Goal: Task Accomplishment & Management: Complete application form

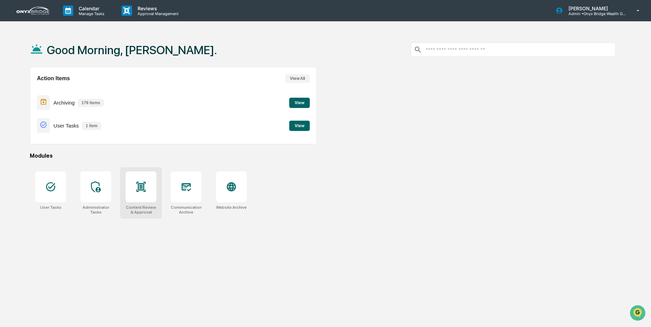
click at [143, 201] on div at bounding box center [141, 186] width 31 height 31
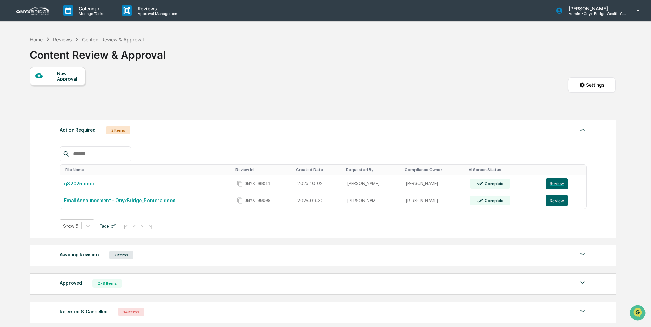
click at [77, 80] on div "New Approval" at bounding box center [68, 76] width 23 height 11
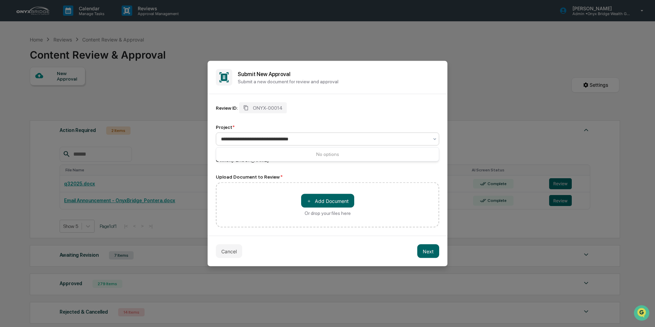
type input "**********"
click at [250, 188] on div "＋ Add Document Or drop your files here" at bounding box center [327, 204] width 223 height 45
click at [333, 197] on button "＋ Add Document" at bounding box center [327, 201] width 53 height 14
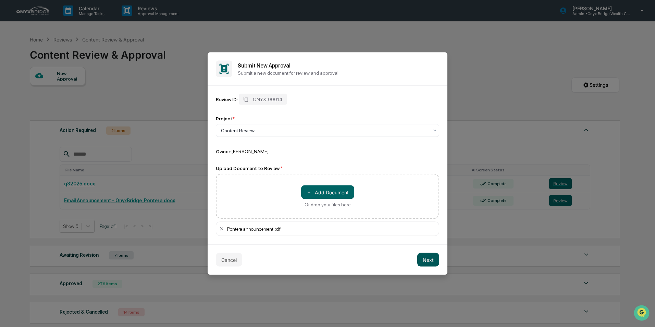
click at [426, 256] on button "Next" at bounding box center [428, 260] width 22 height 14
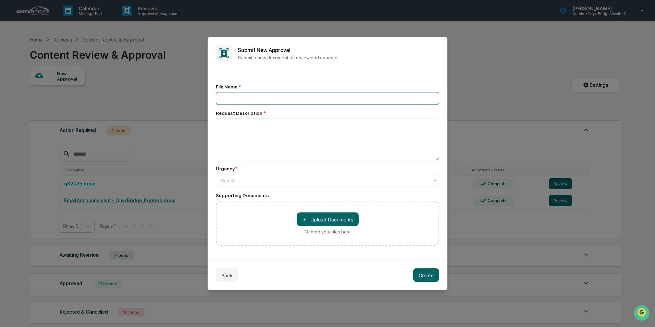
click at [223, 98] on input at bounding box center [327, 98] width 223 height 13
click at [225, 91] on div "File Name *" at bounding box center [327, 94] width 223 height 21
click at [249, 100] on input at bounding box center [327, 98] width 223 height 13
type input "**********"
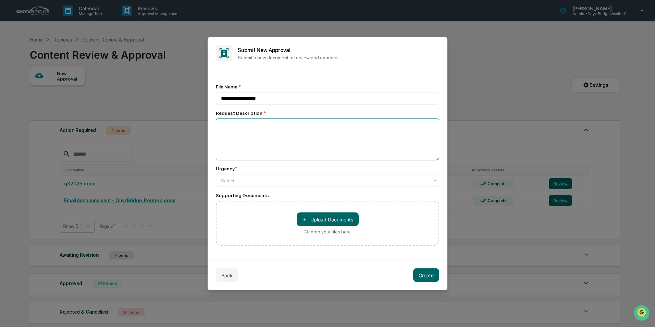
click at [239, 136] on textarea at bounding box center [327, 139] width 223 height 42
click at [302, 123] on textarea "**********" at bounding box center [327, 139] width 223 height 42
click at [401, 124] on textarea "**********" at bounding box center [327, 139] width 223 height 42
type textarea "**********"
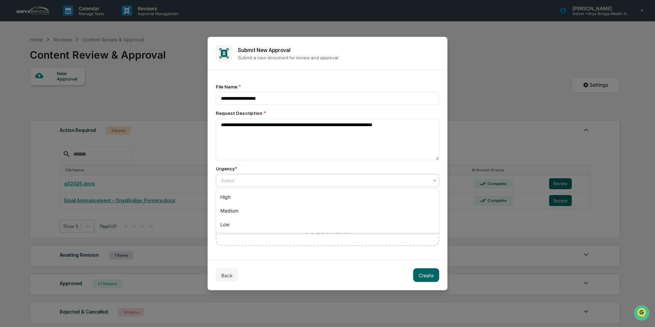
click at [395, 184] on div "Select" at bounding box center [324, 181] width 214 height 10
click at [391, 216] on div "Medium" at bounding box center [327, 211] width 223 height 14
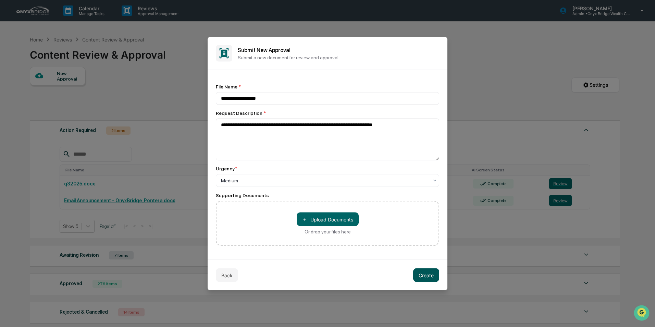
click at [425, 271] on button "Create" at bounding box center [426, 275] width 26 height 14
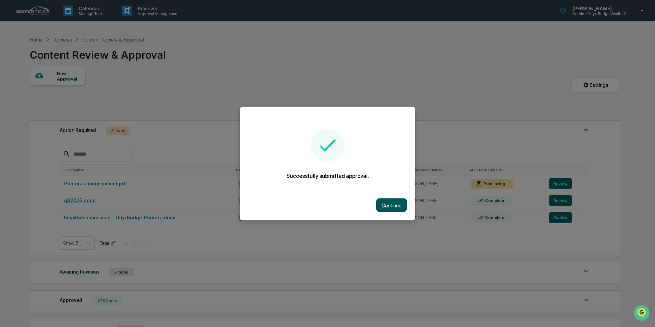
click at [397, 205] on button "Continue" at bounding box center [391, 205] width 31 height 14
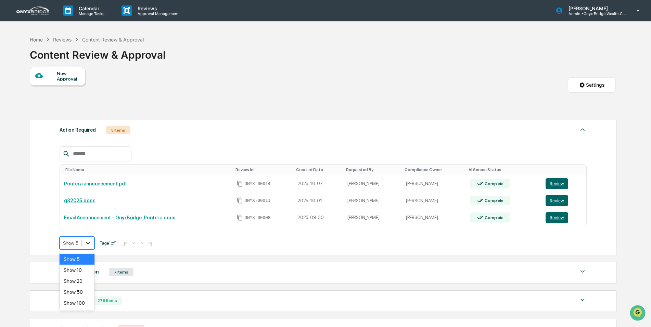
click at [90, 243] on icon at bounding box center [88, 242] width 7 height 7
click at [125, 229] on div "File Name Review Id Created Date Requested By Compliance Owner AI Screen Status…" at bounding box center [324, 197] width 528 height 103
click at [119, 275] on div "7 Items" at bounding box center [121, 272] width 25 height 8
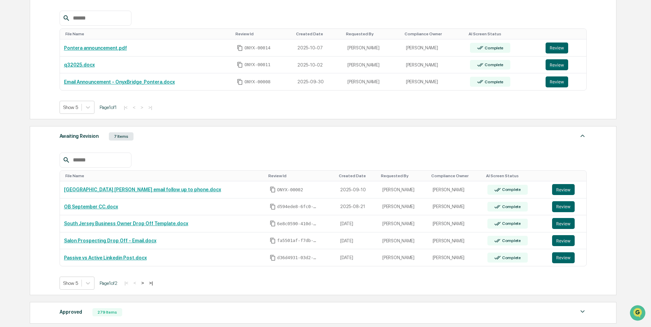
scroll to position [137, 0]
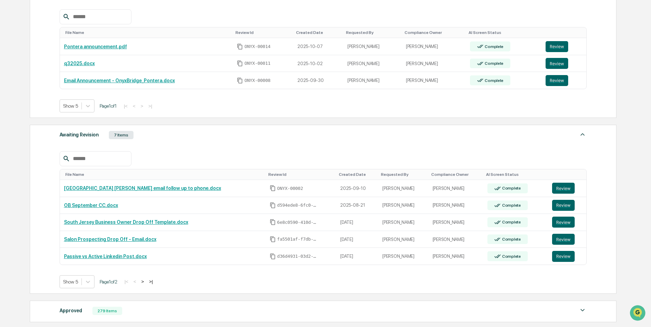
click at [146, 280] on button ">" at bounding box center [142, 281] width 7 height 6
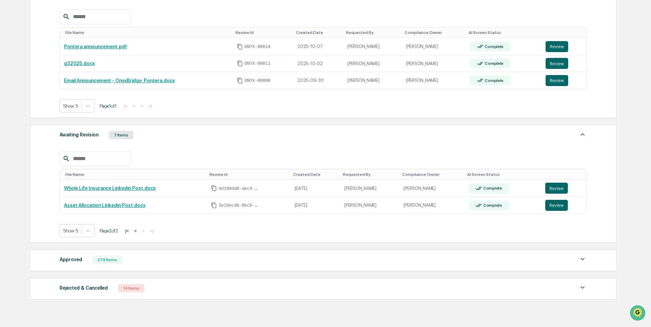
click at [121, 285] on div "14 Items" at bounding box center [131, 288] width 26 height 8
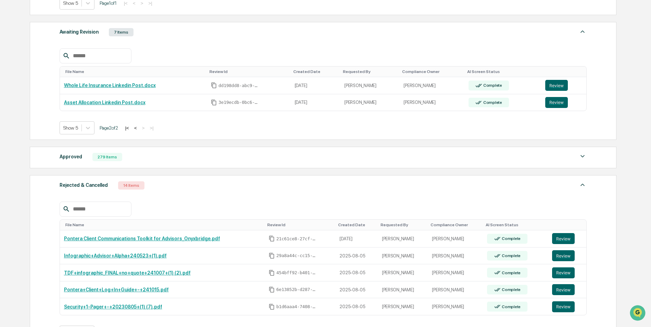
scroll to position [274, 0]
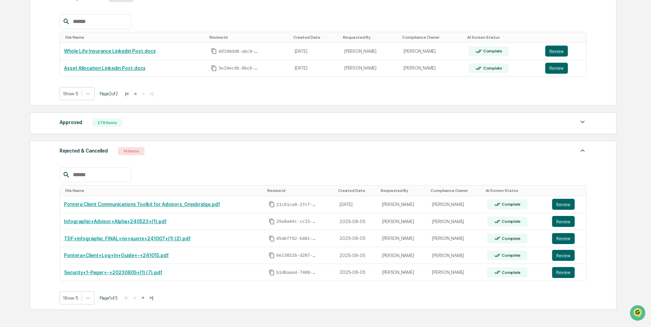
click at [146, 297] on button ">" at bounding box center [143, 297] width 7 height 6
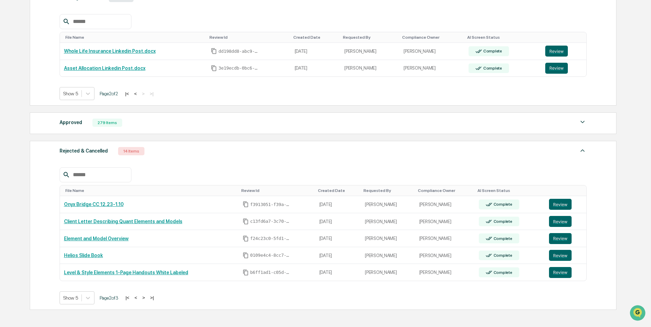
click at [146, 297] on button ">" at bounding box center [143, 297] width 7 height 6
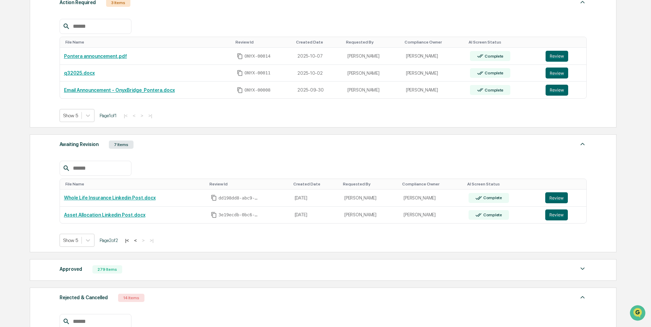
scroll to position [137, 0]
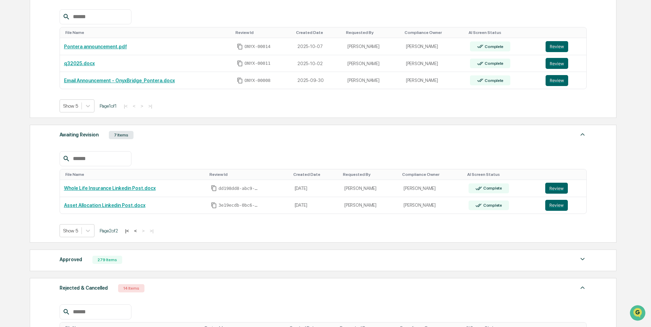
click at [139, 230] on button "<" at bounding box center [135, 231] width 7 height 6
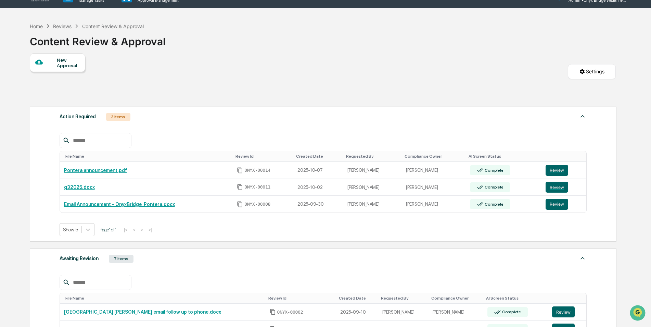
scroll to position [0, 0]
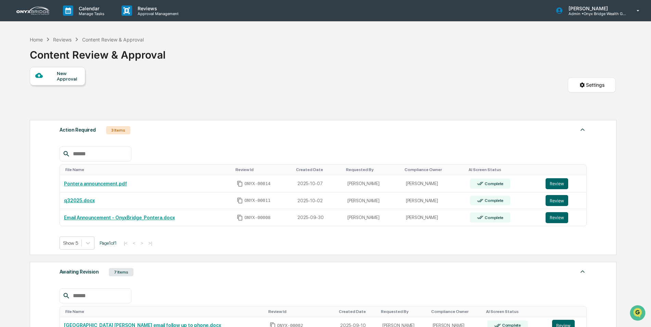
click at [66, 77] on div "New Approval" at bounding box center [68, 76] width 23 height 11
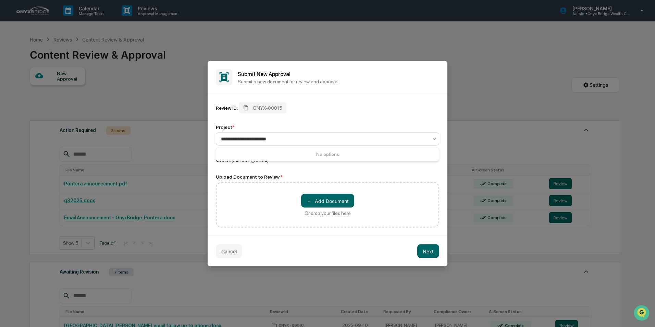
type input "**********"
click at [219, 168] on div "Review ID: ONYX-00015 Project * Content Review Owner: [PERSON_NAME] Upload Docu…" at bounding box center [327, 164] width 223 height 125
click at [324, 200] on button "＋ Add Document" at bounding box center [327, 201] width 53 height 14
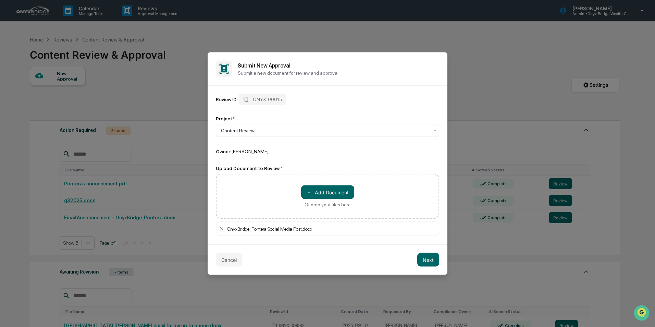
drag, startPoint x: 325, startPoint y: 191, endPoint x: 365, endPoint y: 203, distance: 42.0
click at [364, 204] on div "＋ Add Document Or drop your files here" at bounding box center [327, 196] width 223 height 45
click at [426, 255] on button "Next" at bounding box center [428, 260] width 22 height 14
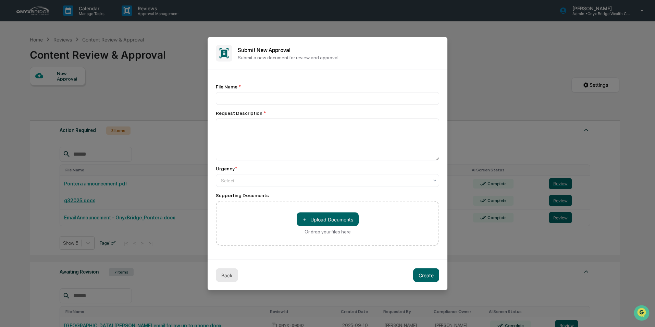
click at [225, 273] on button "Back" at bounding box center [227, 275] width 22 height 14
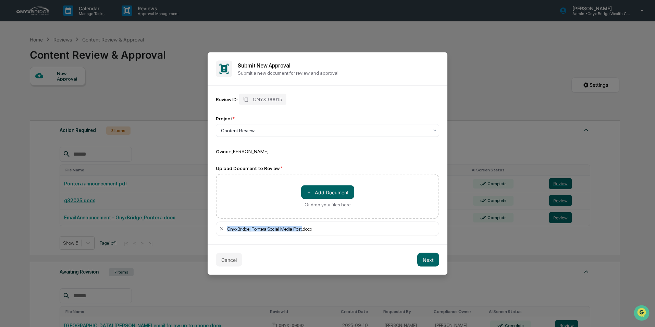
drag, startPoint x: 303, startPoint y: 228, endPoint x: 226, endPoint y: 229, distance: 76.3
click at [226, 229] on div "OnyxBridge_Pontera Social Media Post.docx" at bounding box center [327, 229] width 223 height 14
copy div "OnyxBridge_Pontera Social Media Post"
click at [420, 264] on button "Next" at bounding box center [428, 260] width 22 height 14
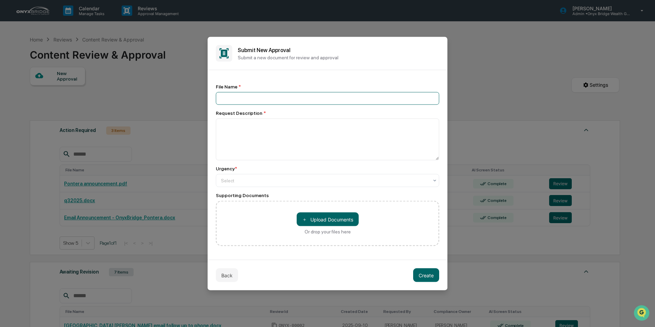
click at [229, 99] on input at bounding box center [327, 98] width 223 height 13
paste input "**********"
type input "**********"
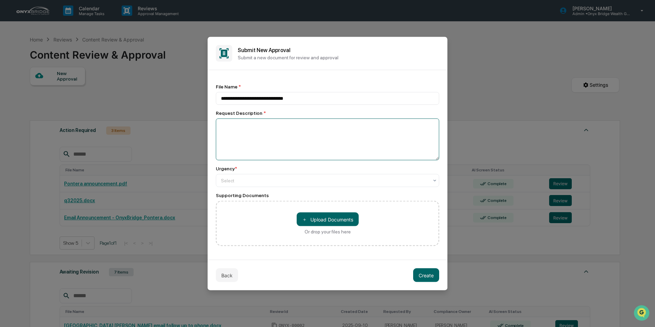
click at [229, 129] on textarea at bounding box center [327, 139] width 223 height 42
type textarea "**********"
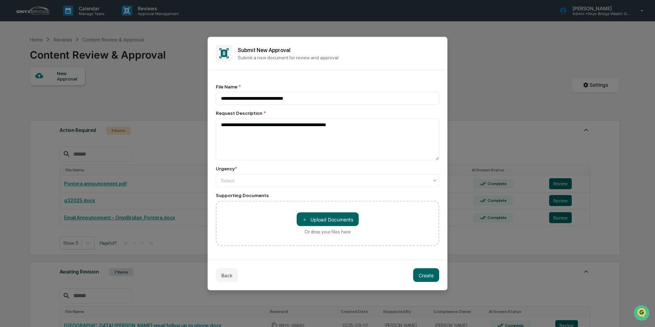
click at [241, 187] on div "**********" at bounding box center [327, 165] width 223 height 162
click at [241, 185] on div "Select" at bounding box center [324, 181] width 214 height 10
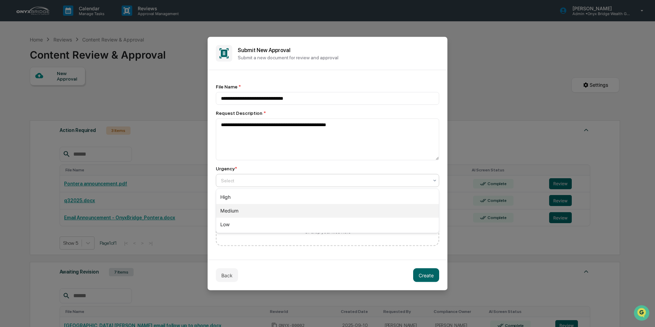
click at [241, 207] on div "Medium" at bounding box center [327, 211] width 223 height 14
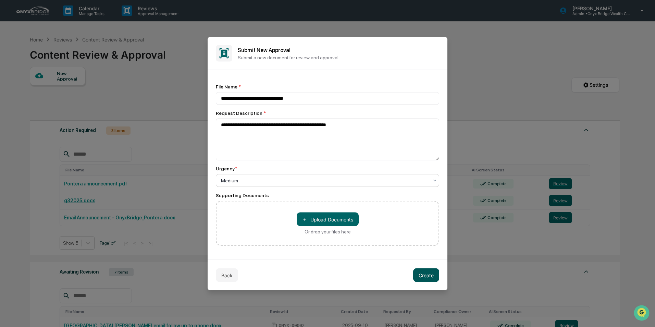
click at [428, 274] on button "Create" at bounding box center [426, 275] width 26 height 14
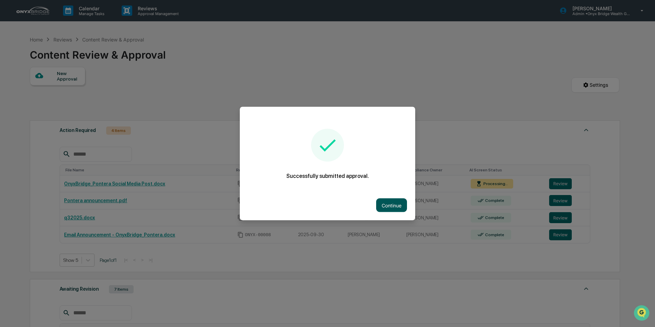
click at [392, 206] on button "Continue" at bounding box center [391, 205] width 31 height 14
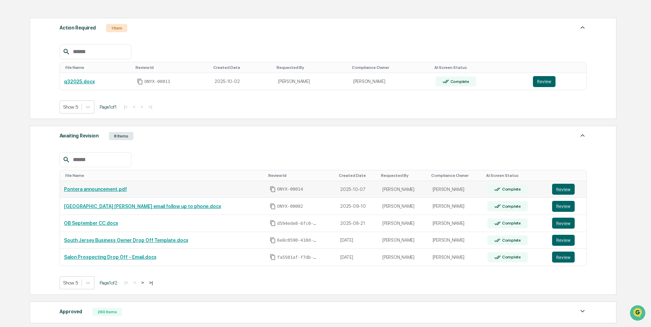
scroll to position [103, 0]
click at [108, 189] on link "Pontera announcement.pdf" at bounding box center [95, 188] width 63 height 5
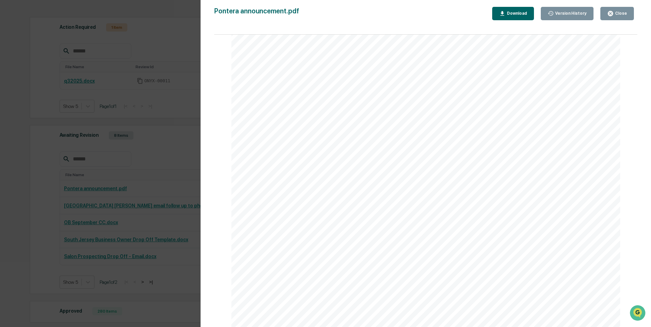
scroll to position [0, 0]
click at [612, 11] on icon "button" at bounding box center [610, 13] width 5 height 5
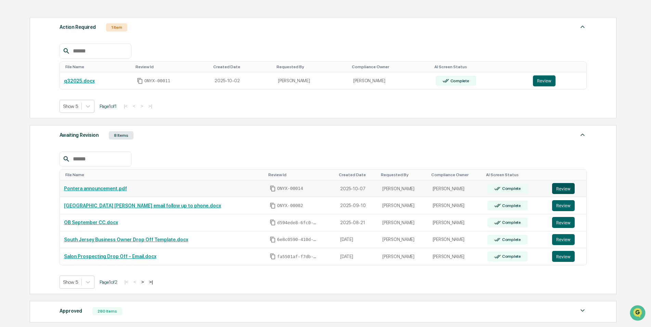
click at [562, 185] on button "Review" at bounding box center [563, 188] width 23 height 11
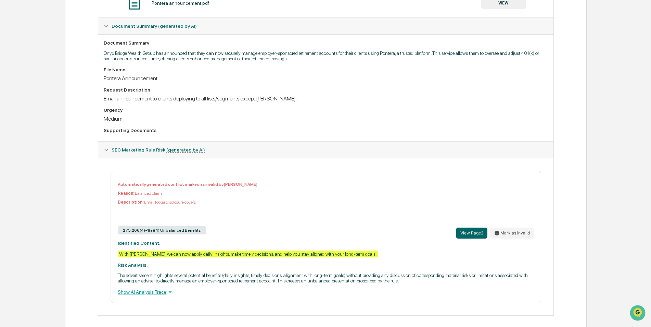
scroll to position [170, 0]
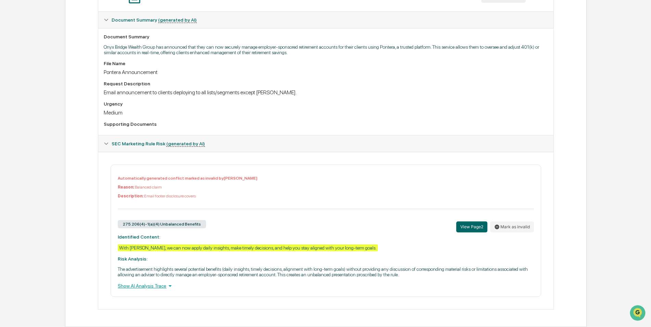
click at [328, 246] on div "With Pontera, we can now apply daily insights, make timely decisions, and help …" at bounding box center [248, 247] width 260 height 7
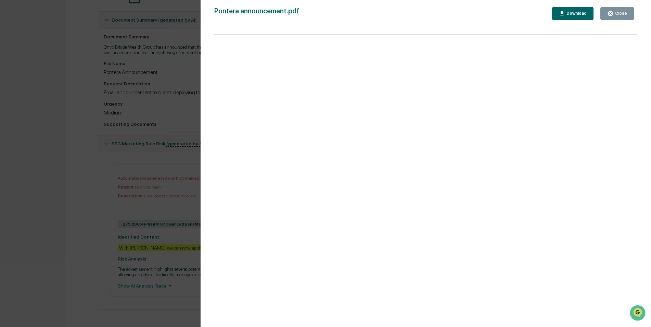
click at [621, 13] on div "Close" at bounding box center [620, 13] width 13 height 5
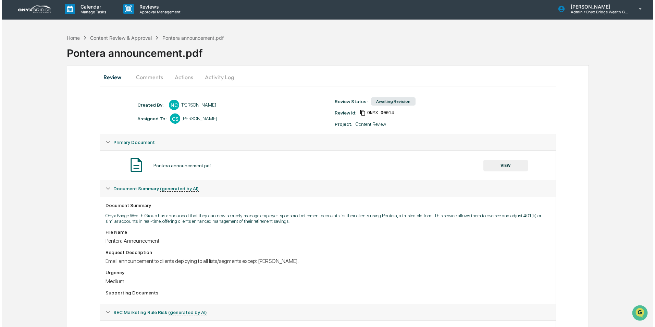
scroll to position [0, 0]
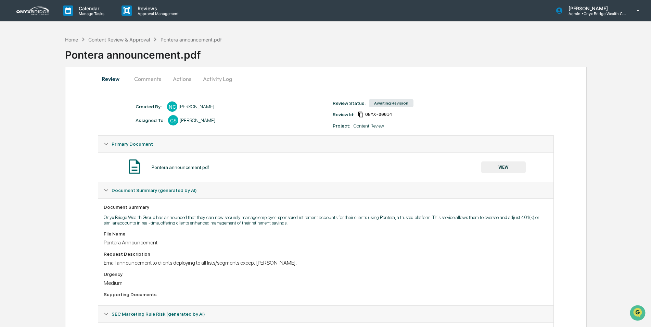
click at [188, 81] on button "Actions" at bounding box center [182, 79] width 31 height 16
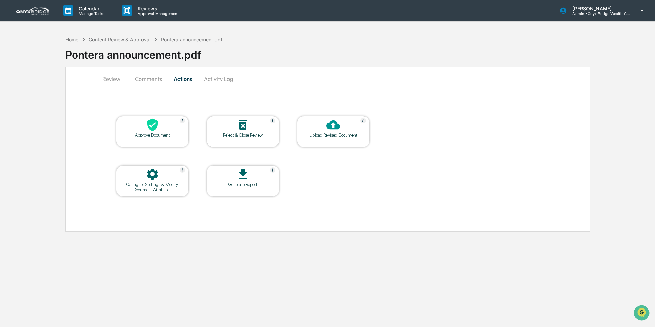
click at [315, 129] on div at bounding box center [333, 125] width 68 height 15
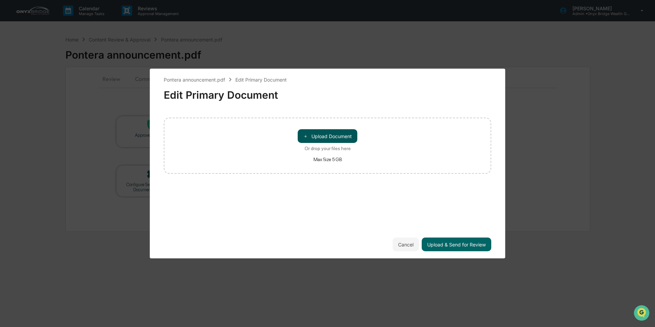
click at [316, 136] on button "＋ Upload Document" at bounding box center [328, 136] width 60 height 14
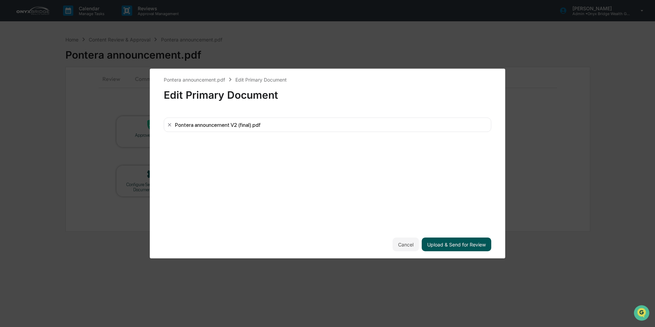
click at [447, 240] on button "Upload & Send for Review" at bounding box center [455, 244] width 69 height 14
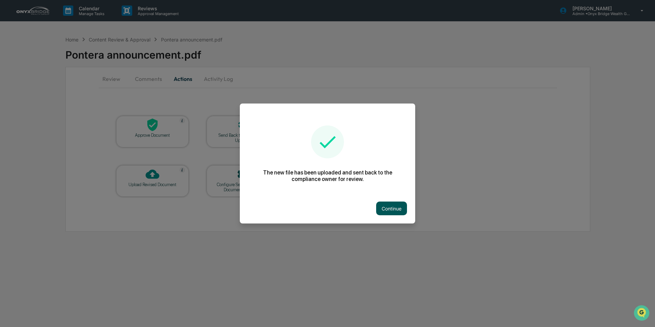
click at [379, 206] on button "Continue" at bounding box center [391, 208] width 31 height 14
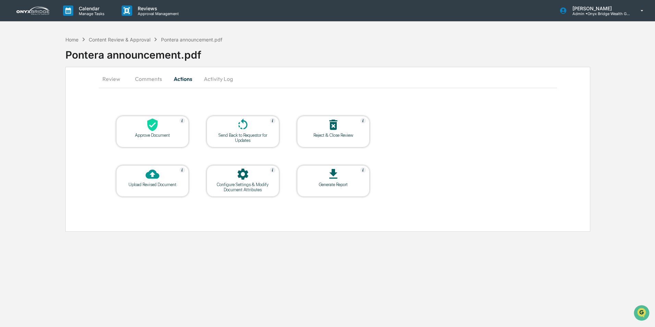
click at [237, 124] on icon at bounding box center [243, 125] width 14 height 14
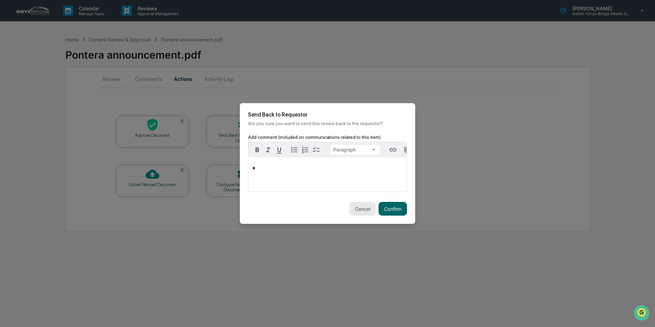
click at [359, 204] on button "Cancel" at bounding box center [362, 209] width 26 height 14
